Goal: Book appointment/travel/reservation

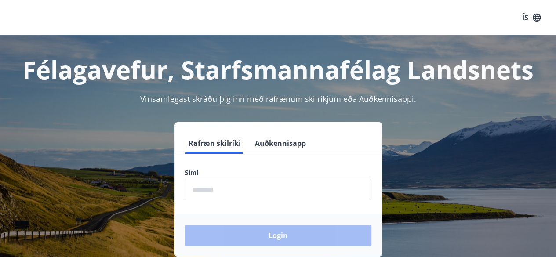
click at [205, 190] on input "phone" at bounding box center [278, 190] width 186 height 22
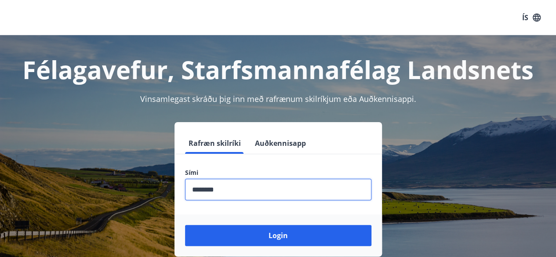
type input "********"
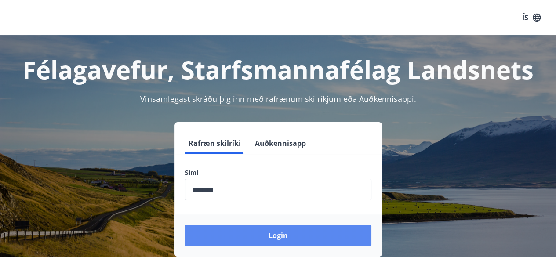
click at [292, 240] on button "Login" at bounding box center [278, 235] width 186 height 21
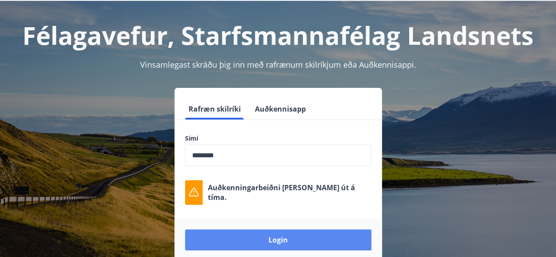
scroll to position [35, 0]
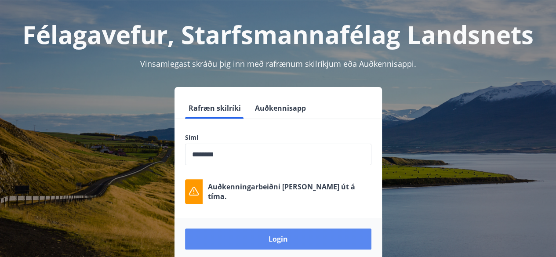
click at [284, 243] on button "Login" at bounding box center [278, 239] width 186 height 21
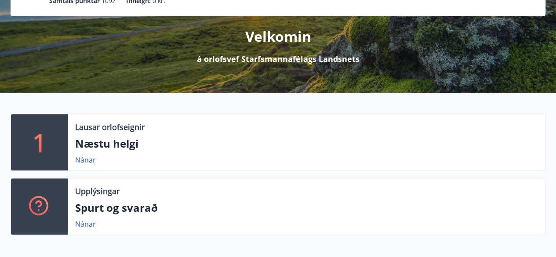
scroll to position [97, 0]
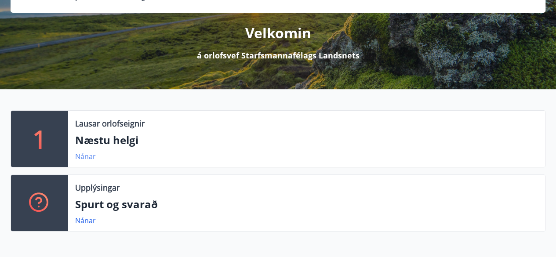
click at [86, 158] on link "Nánar" at bounding box center [85, 157] width 21 height 10
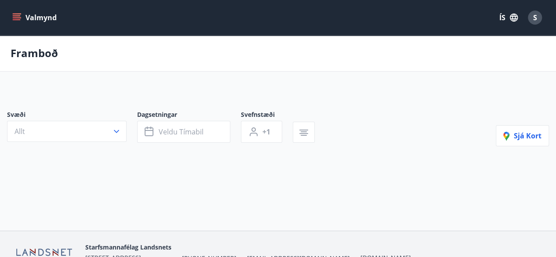
type input "*"
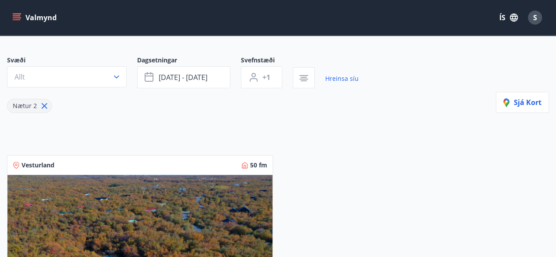
scroll to position [57, 0]
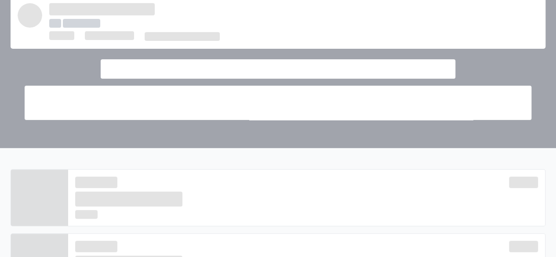
scroll to position [97, 0]
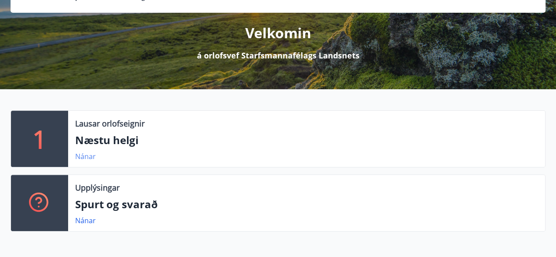
click at [87, 158] on link "Nánar" at bounding box center [85, 157] width 21 height 10
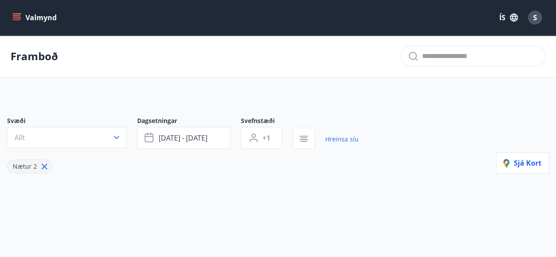
type input "*"
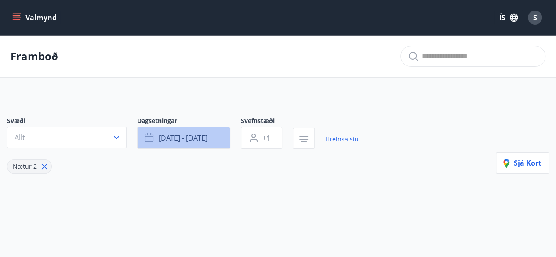
click at [177, 138] on span "ágú 15 - ágú 18" at bounding box center [183, 138] width 49 height 10
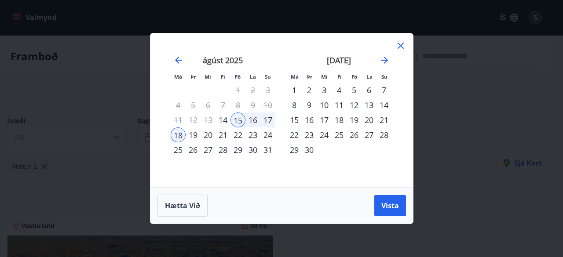
click at [236, 150] on div "29" at bounding box center [237, 149] width 15 height 15
click at [293, 94] on div "1" at bounding box center [294, 90] width 15 height 15
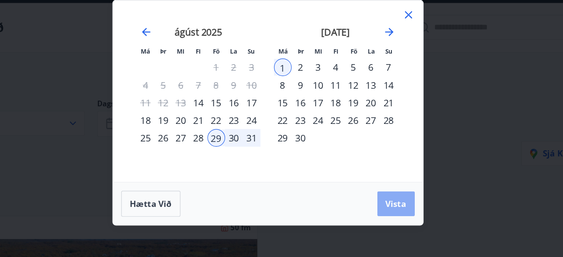
click at [387, 207] on span "Vista" at bounding box center [390, 206] width 18 height 10
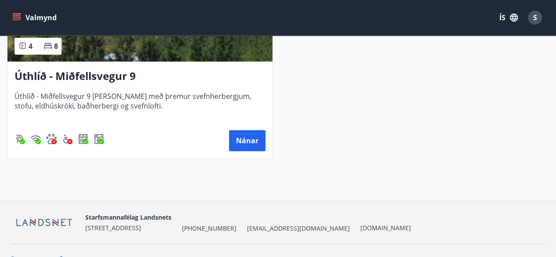
scroll to position [290, 0]
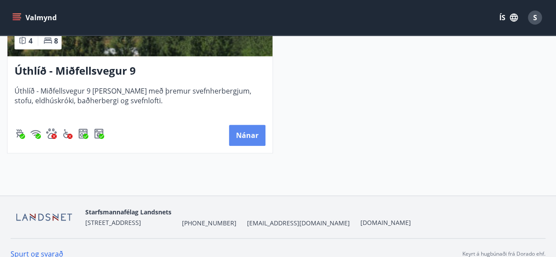
click at [252, 140] on button "Nánar" at bounding box center [247, 135] width 36 height 21
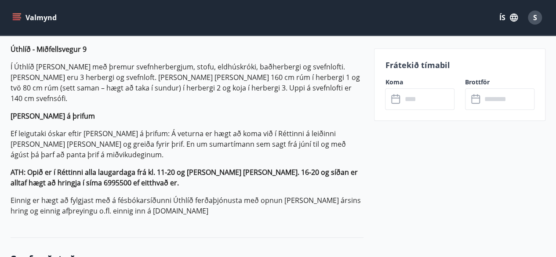
scroll to position [277, 0]
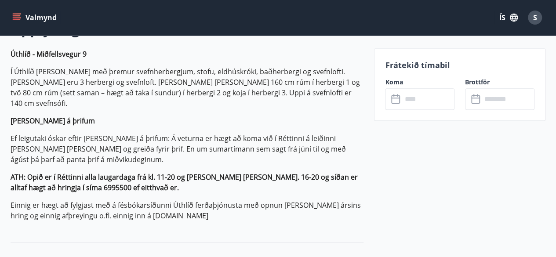
click at [440, 73] on div "Frátekið tímabil Koma ​ ​ Brottför ​ ​" at bounding box center [459, 84] width 171 height 73
